Goal: Find specific page/section: Find specific page/section

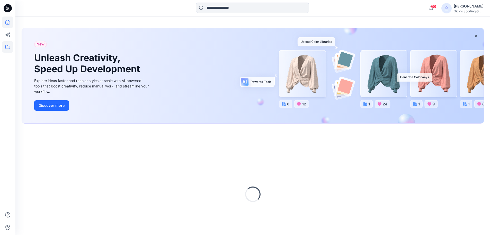
scroll to position [26, 0]
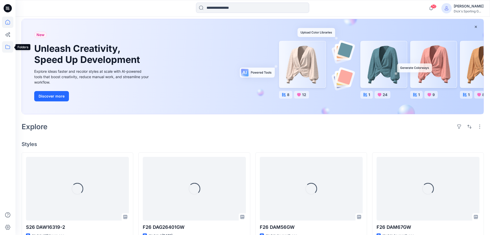
click at [7, 46] on icon at bounding box center [7, 46] width 11 height 11
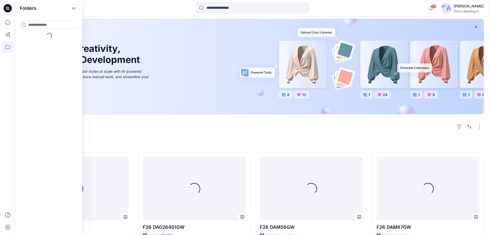
click at [40, 24] on input at bounding box center [49, 25] width 58 height 8
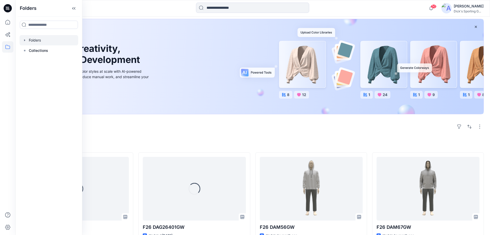
click at [40, 37] on div at bounding box center [49, 40] width 59 height 10
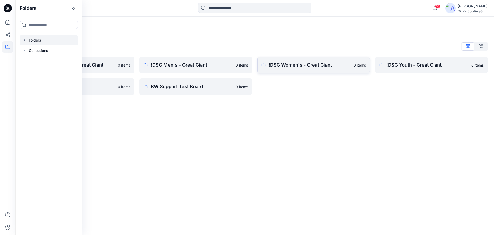
click at [293, 67] on p "!DSG Women's - Great Giant" at bounding box center [310, 64] width 82 height 7
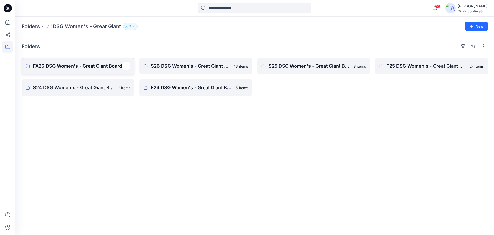
click at [67, 64] on p "FA26 DSG Women's - Great Giant Board" at bounding box center [77, 65] width 89 height 7
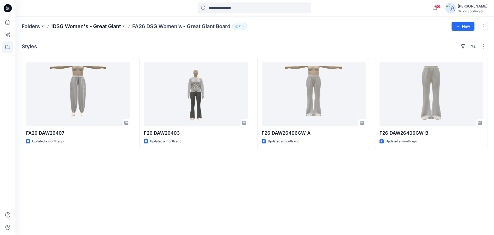
click at [87, 28] on p "!DSG Women's - Great Giant" at bounding box center [86, 26] width 70 height 7
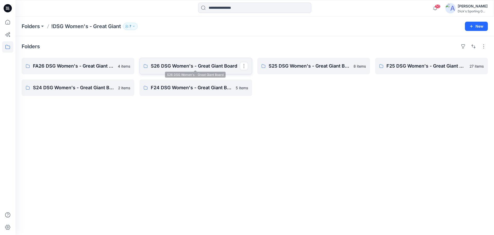
click at [188, 66] on p "S26 DSG Women's - Great Giant Board" at bounding box center [195, 65] width 89 height 7
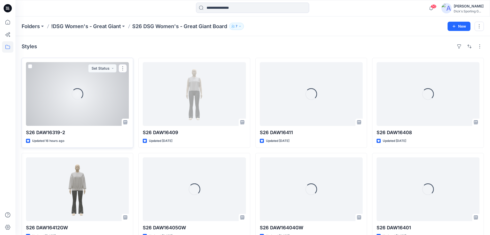
click at [53, 103] on div "Loading..." at bounding box center [77, 94] width 103 height 64
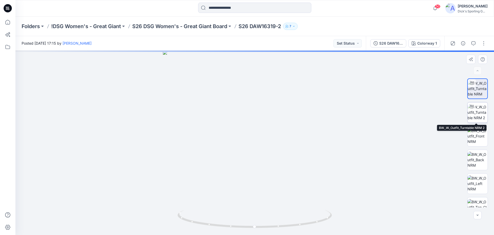
click at [475, 110] on img at bounding box center [478, 112] width 20 height 16
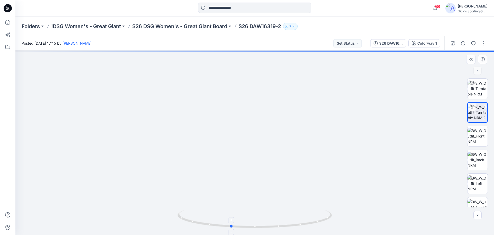
drag, startPoint x: 320, startPoint y: 213, endPoint x: 296, endPoint y: 222, distance: 25.9
click at [296, 222] on icon at bounding box center [256, 219] width 156 height 19
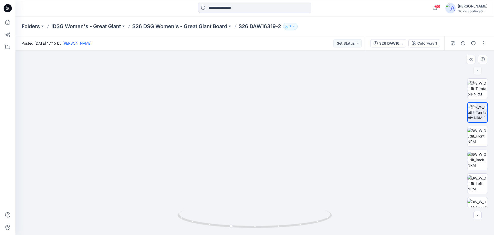
drag, startPoint x: 251, startPoint y: 109, endPoint x: 249, endPoint y: 131, distance: 22.0
click at [249, 131] on img at bounding box center [255, 113] width 392 height 243
drag, startPoint x: 315, startPoint y: 216, endPoint x: 259, endPoint y: 227, distance: 57.2
click at [257, 228] on icon at bounding box center [256, 219] width 156 height 19
drag, startPoint x: 308, startPoint y: 223, endPoint x: 246, endPoint y: 216, distance: 63.3
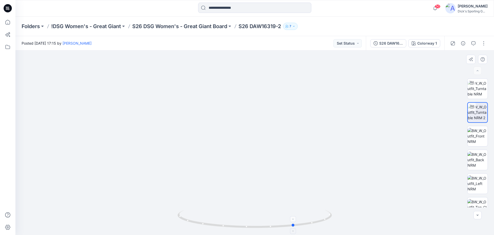
click at [277, 228] on icon at bounding box center [256, 219] width 156 height 19
drag, startPoint x: 244, startPoint y: 228, endPoint x: 329, endPoint y: 216, distance: 85.7
click at [329, 216] on icon at bounding box center [256, 219] width 156 height 19
drag, startPoint x: 223, startPoint y: 227, endPoint x: 260, endPoint y: 225, distance: 37.1
click at [258, 228] on icon at bounding box center [256, 219] width 156 height 19
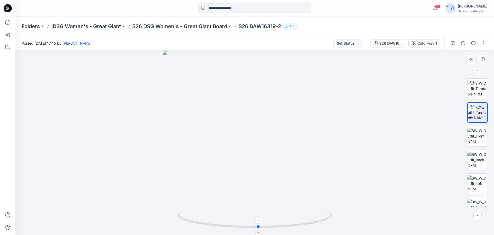
drag, startPoint x: 255, startPoint y: 209, endPoint x: 240, endPoint y: 215, distance: 16.3
click at [240, 215] on icon at bounding box center [256, 219] width 156 height 19
click at [246, 159] on div at bounding box center [254, 142] width 479 height 184
